Goal: Information Seeking & Learning: Learn about a topic

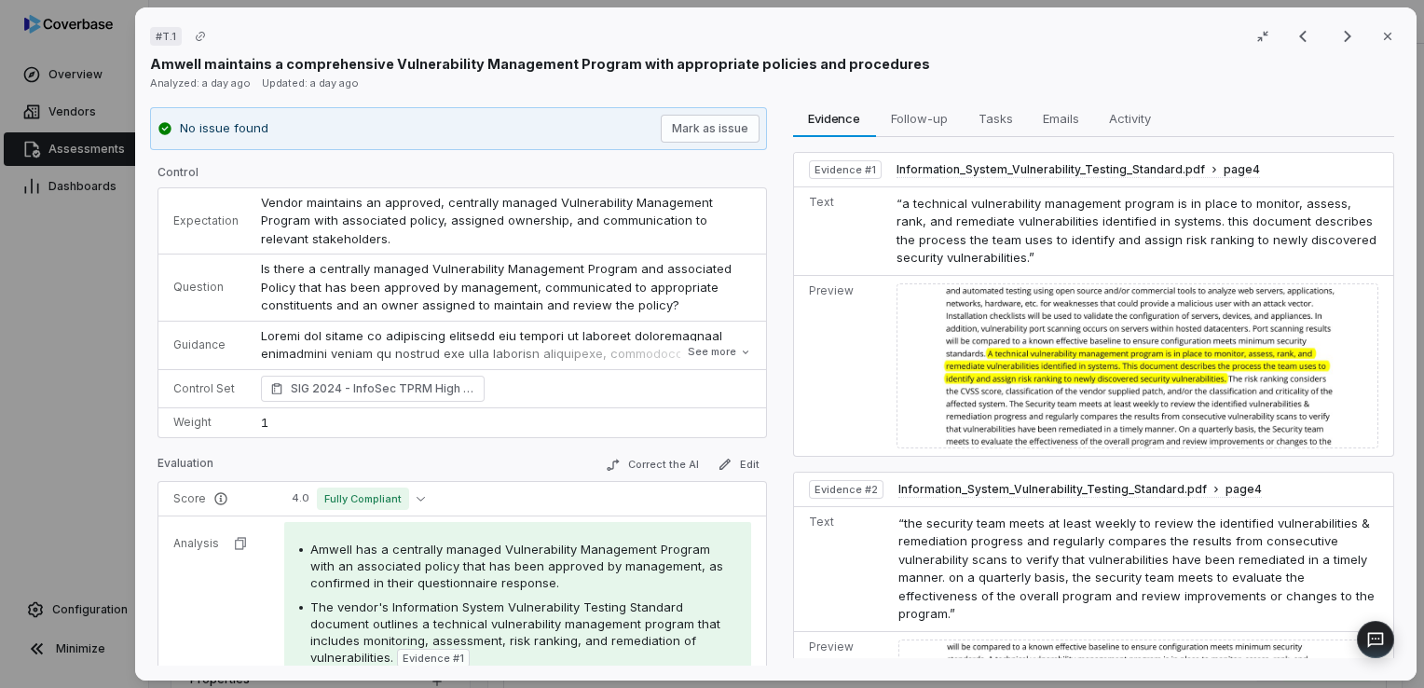
scroll to position [388, 0]
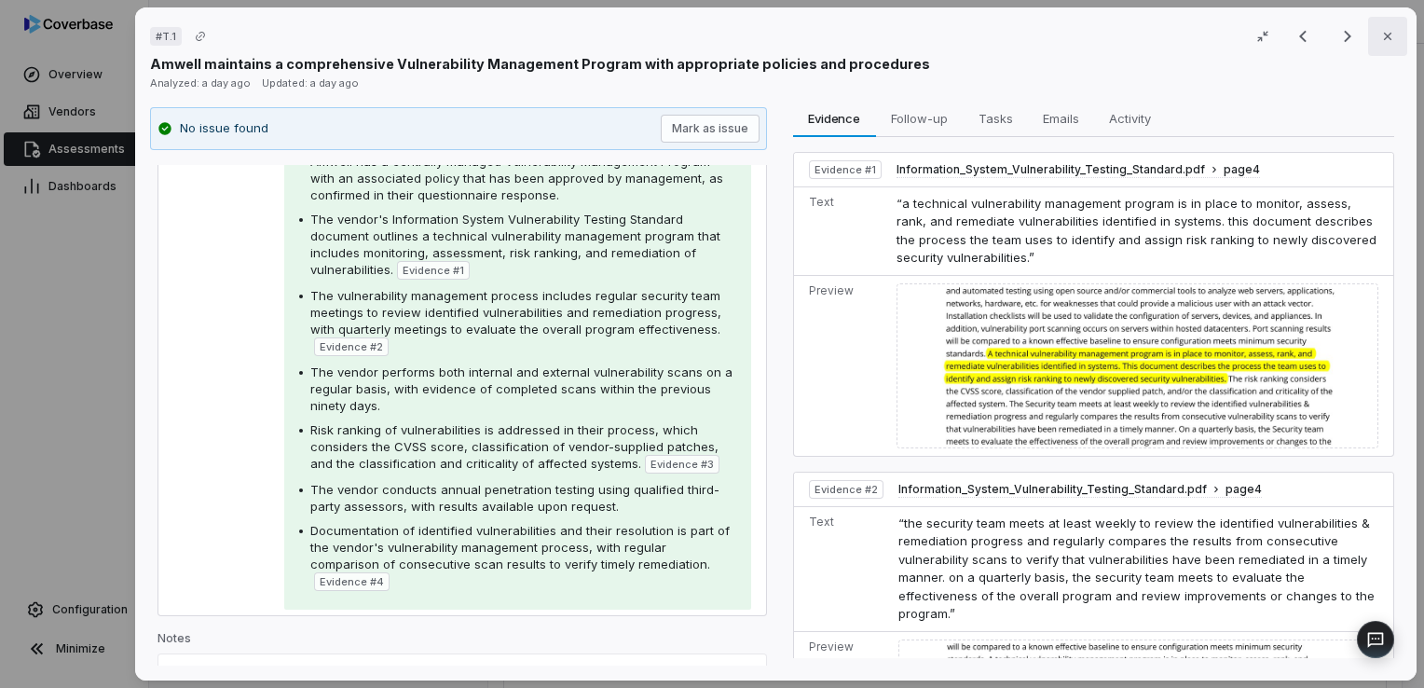
click at [1380, 43] on icon "button" at bounding box center [1387, 36] width 15 height 15
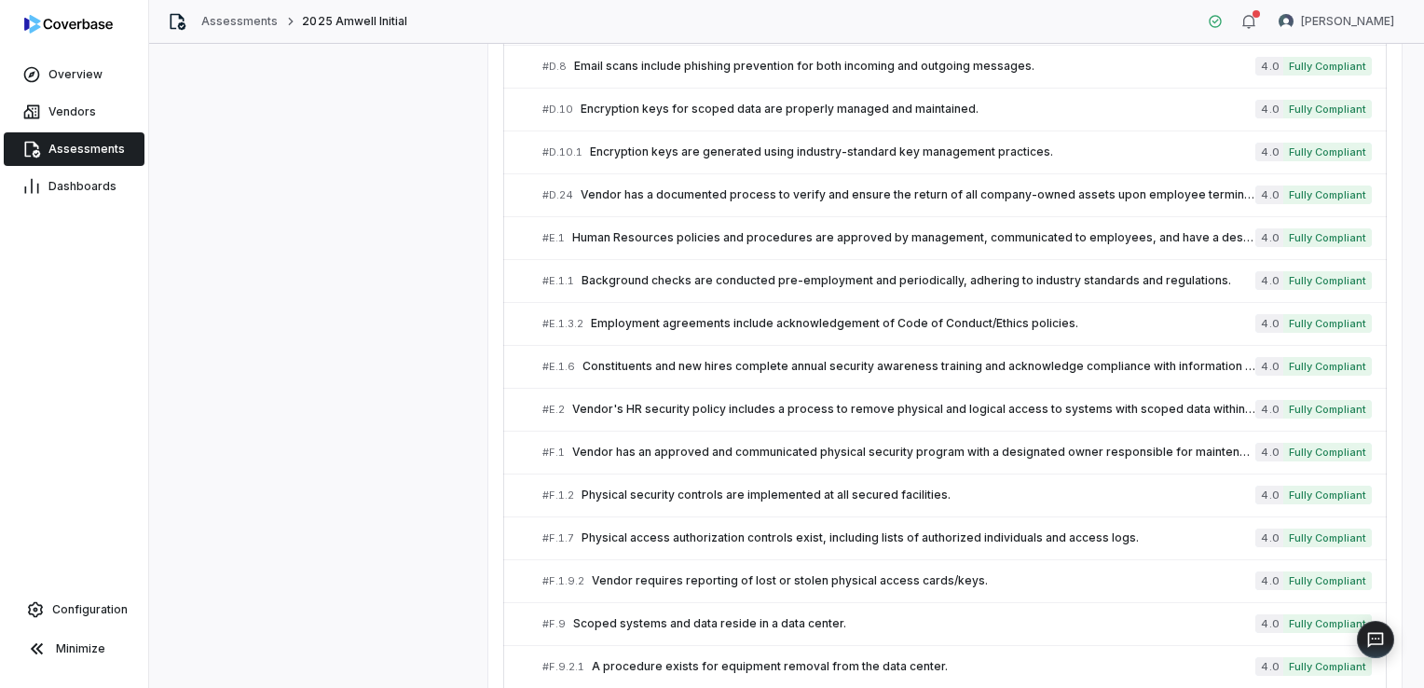
scroll to position [1575, 0]
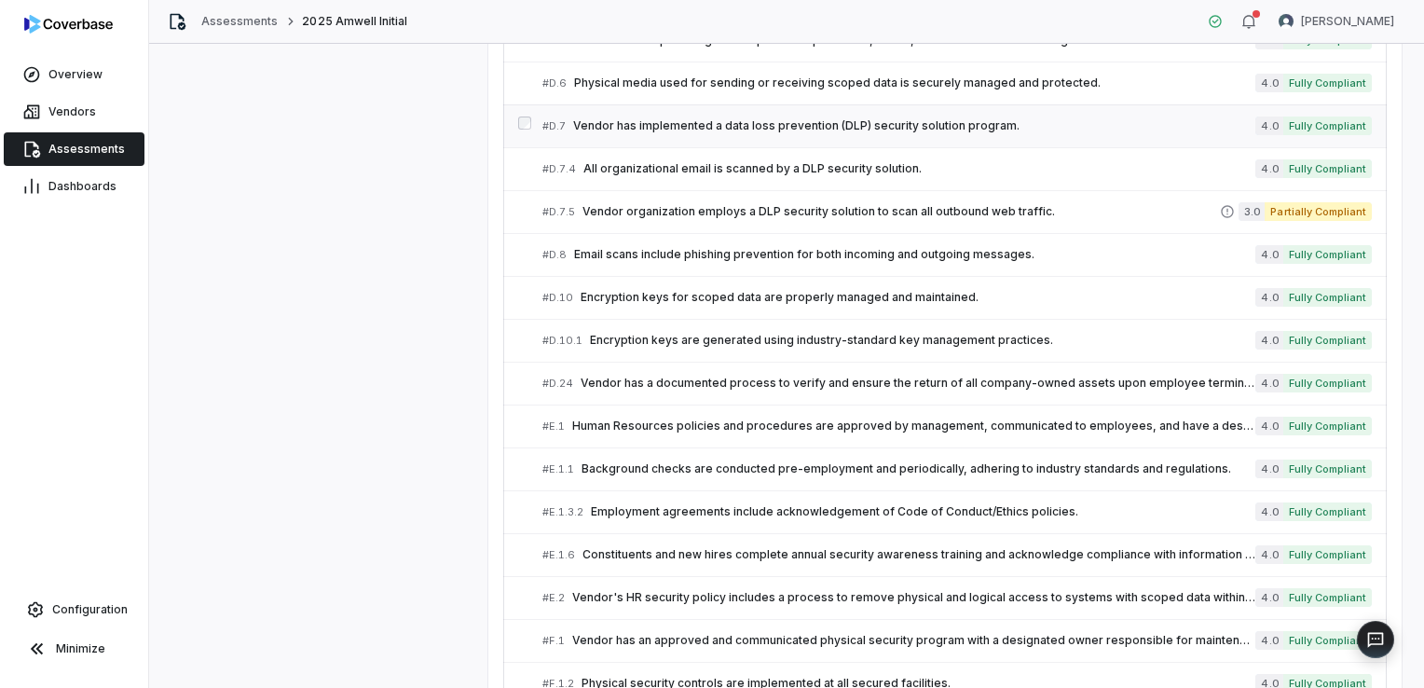
click at [618, 122] on span "Vendor has implemented a data loss prevention (DLP) security solution program." at bounding box center [914, 125] width 682 height 15
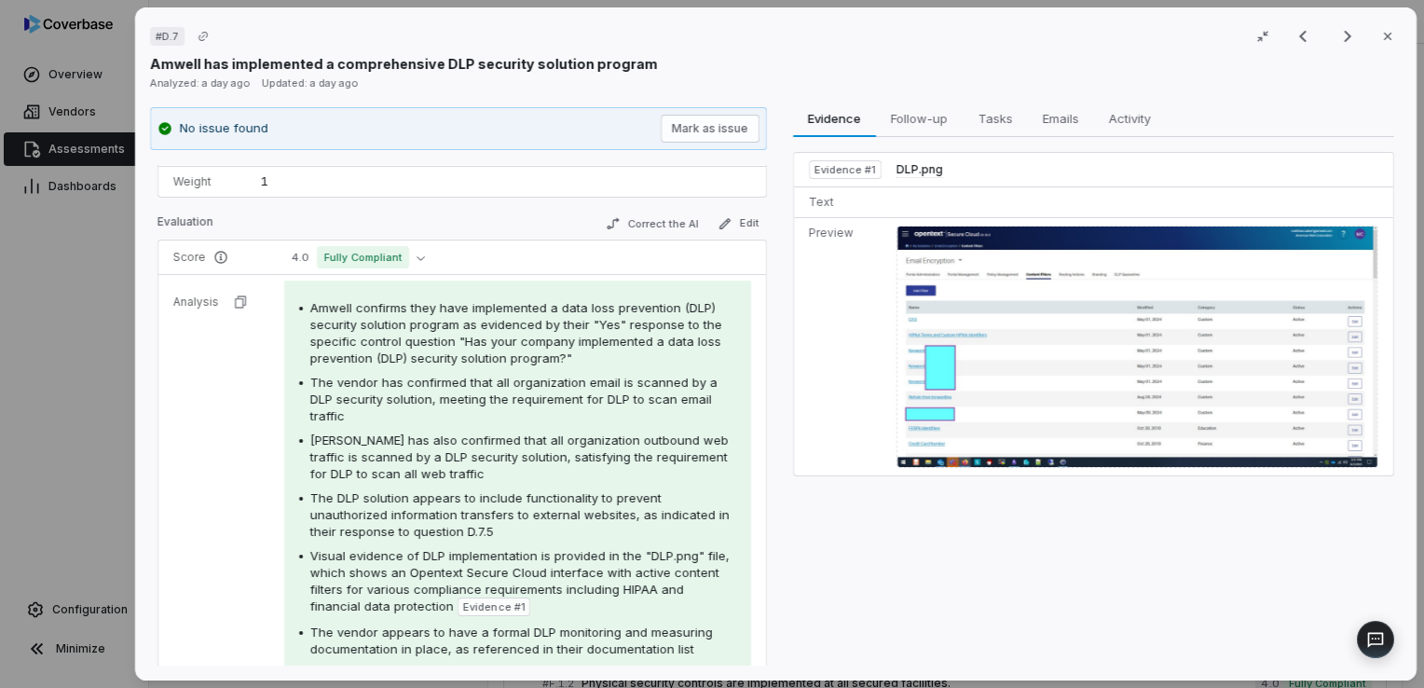
scroll to position [280, 0]
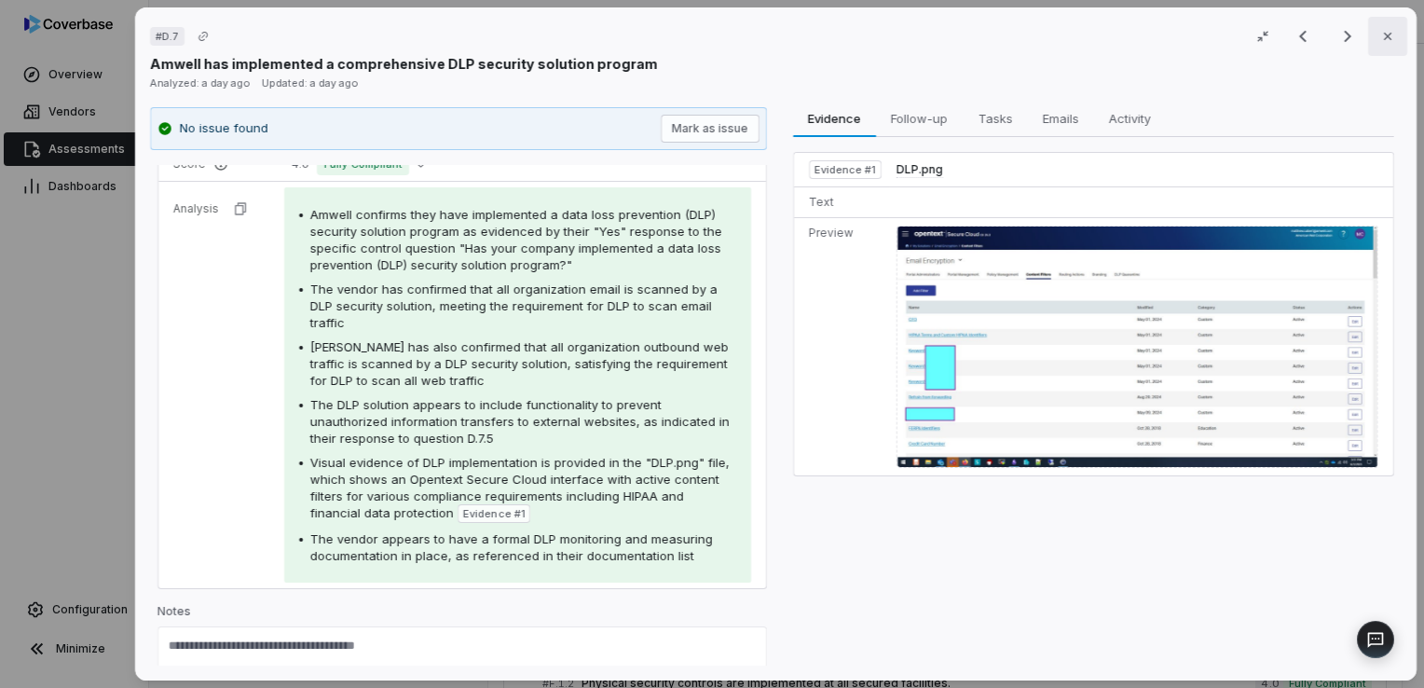
click at [1380, 41] on icon "button" at bounding box center [1387, 36] width 15 height 15
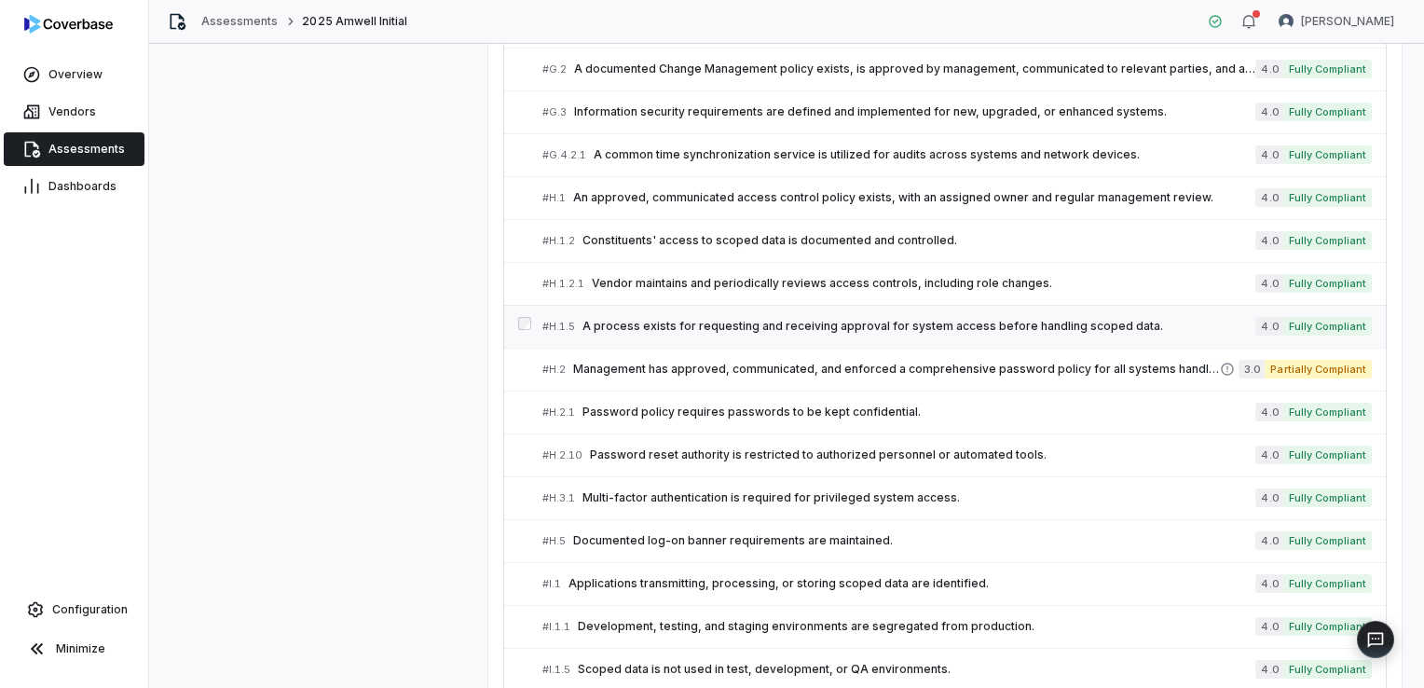
scroll to position [2507, 0]
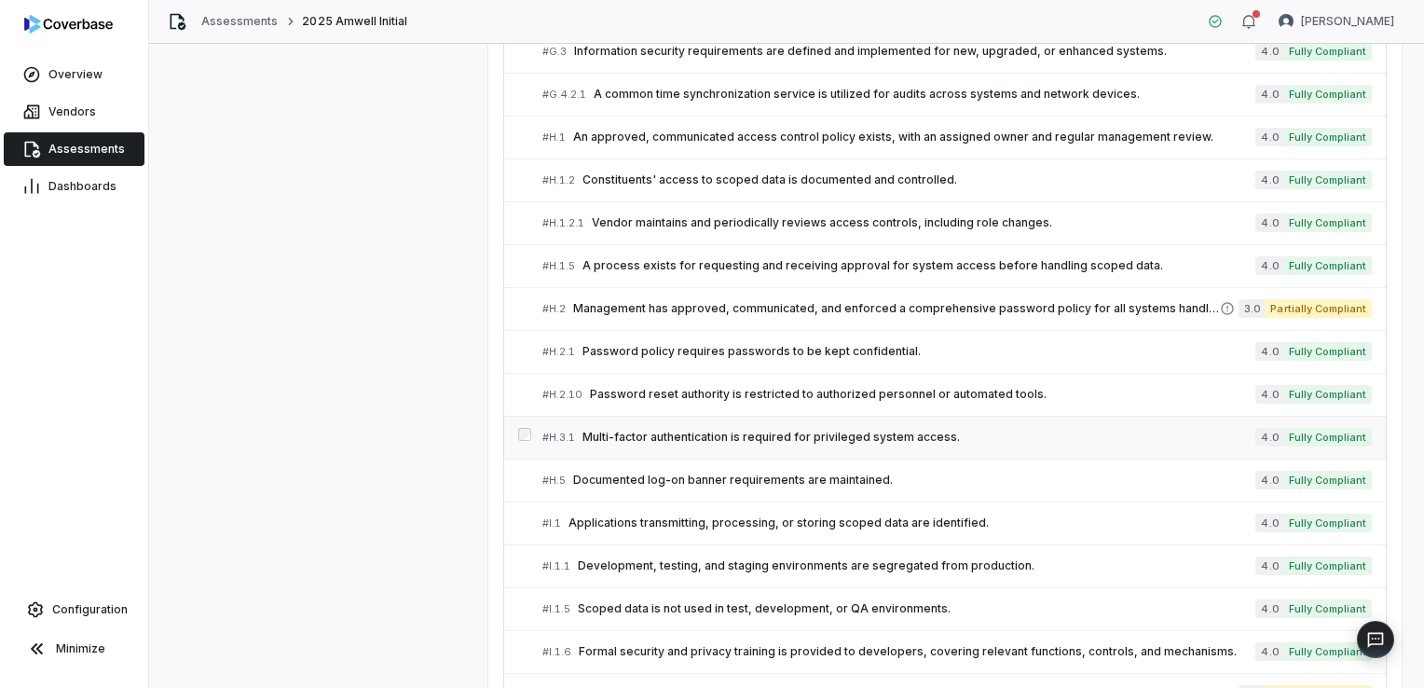
click at [690, 430] on span "Multi-factor authentication is required for privileged system access." at bounding box center [918, 437] width 673 height 15
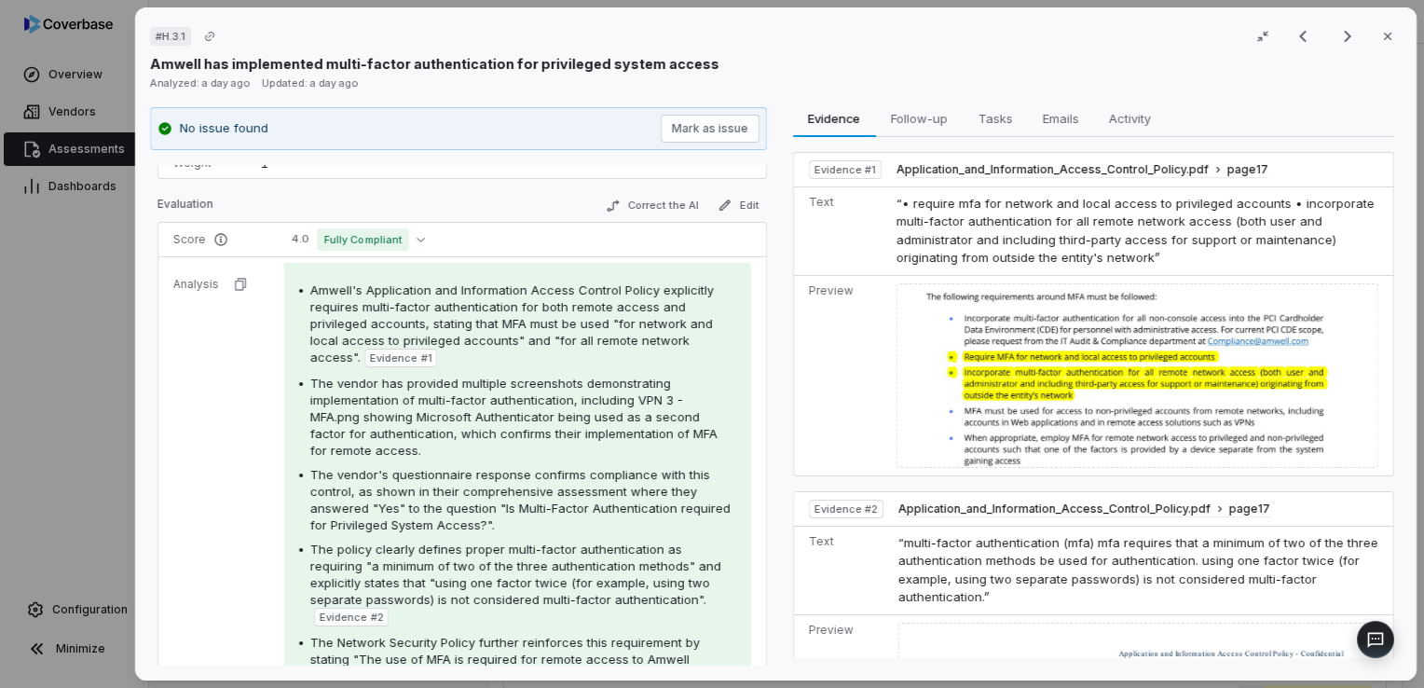
scroll to position [280, 0]
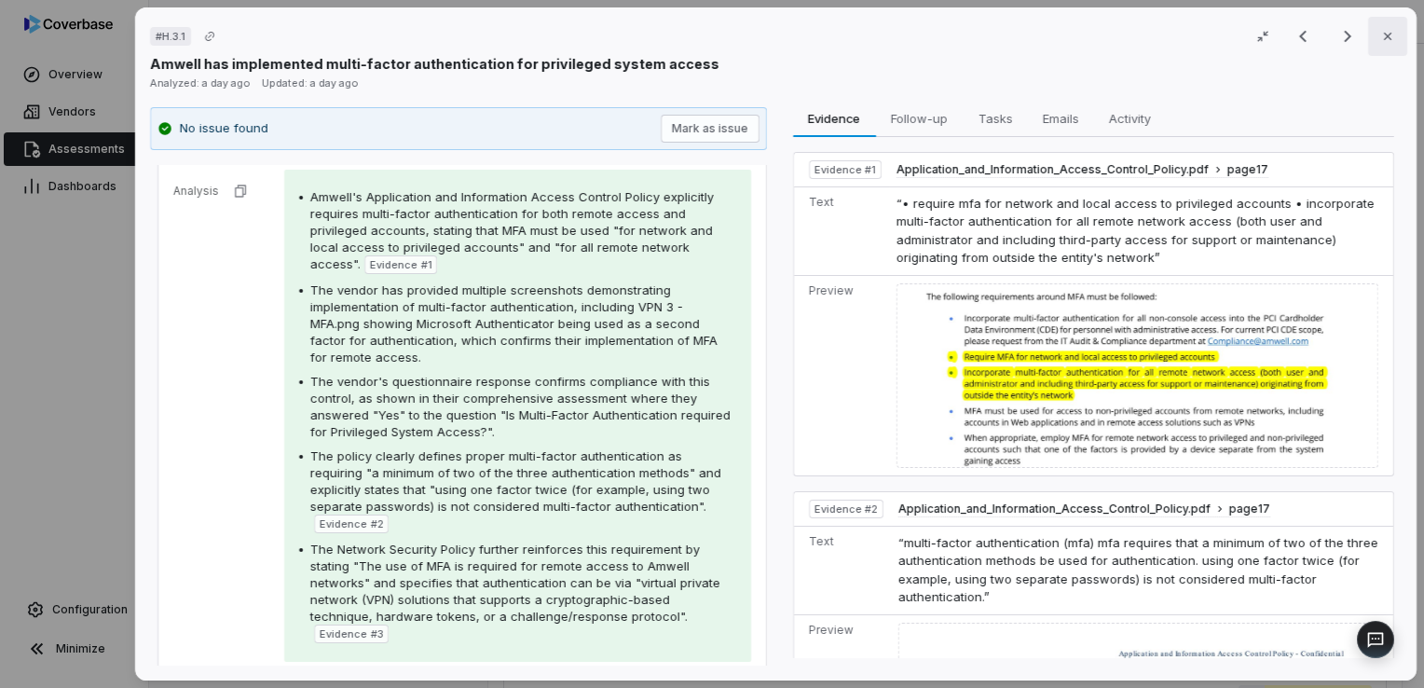
click at [1372, 47] on button "Close" at bounding box center [1387, 36] width 39 height 39
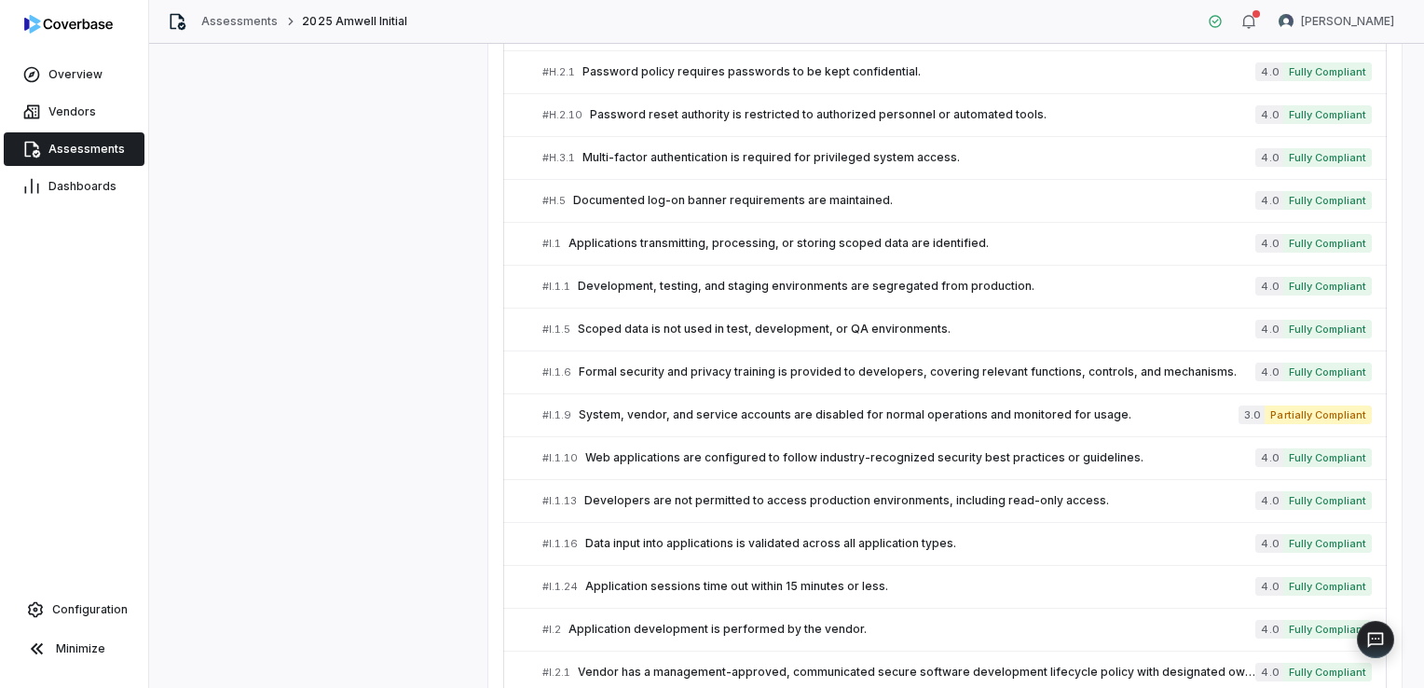
scroll to position [2880, 0]
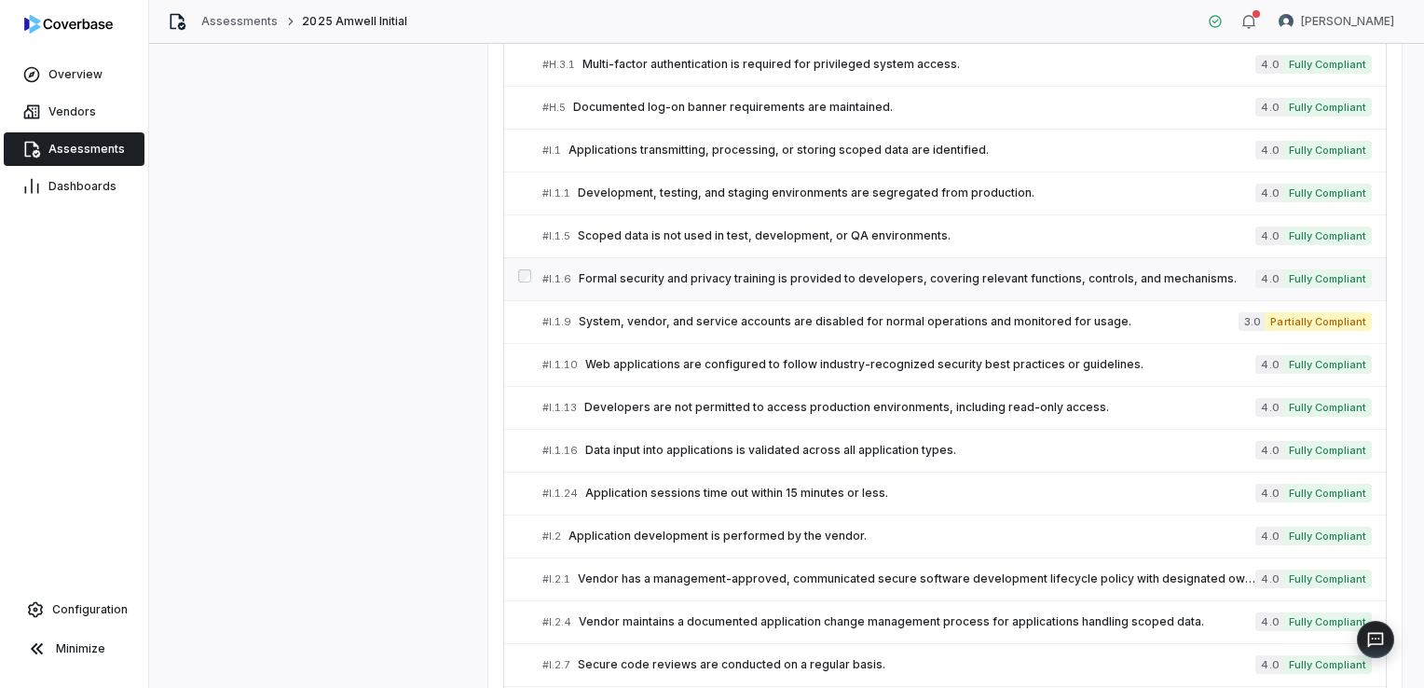
click at [636, 271] on span "Formal security and privacy training is provided to developers, covering releva…" at bounding box center [917, 278] width 677 height 15
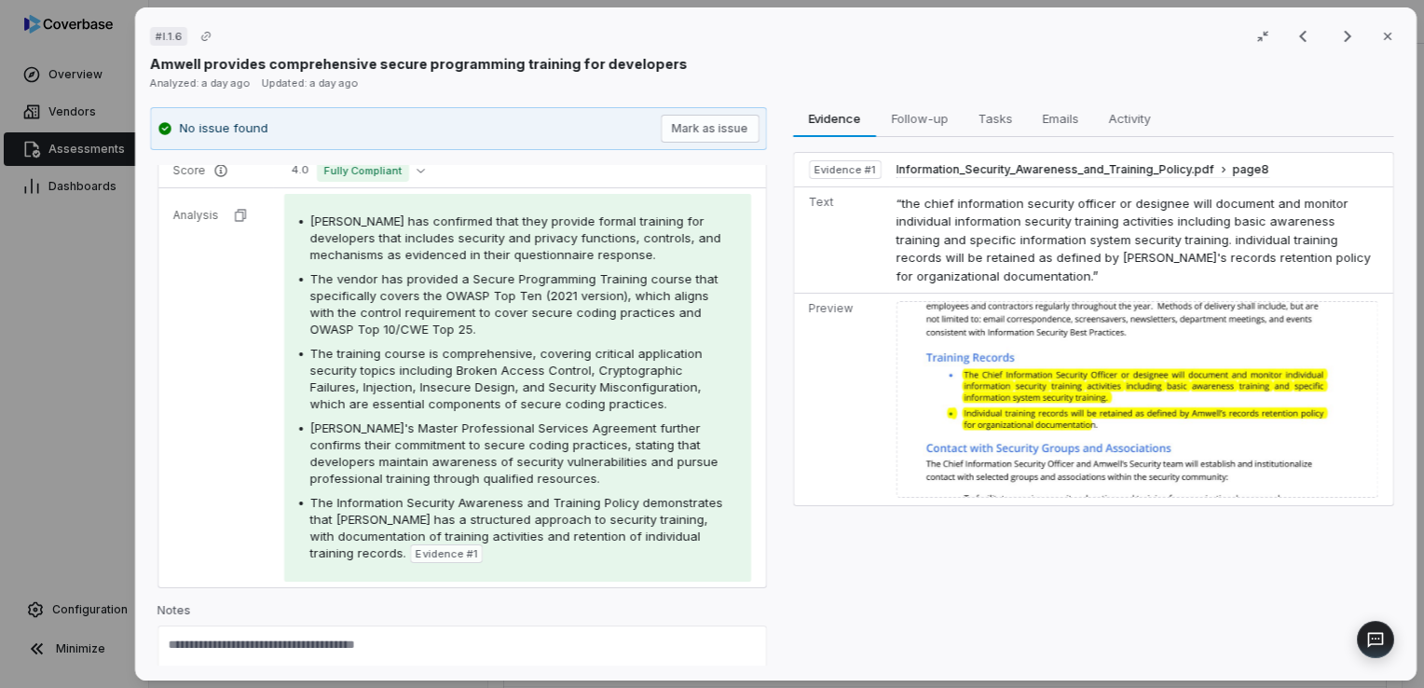
scroll to position [331, 0]
